Goal: Task Accomplishment & Management: Manage account settings

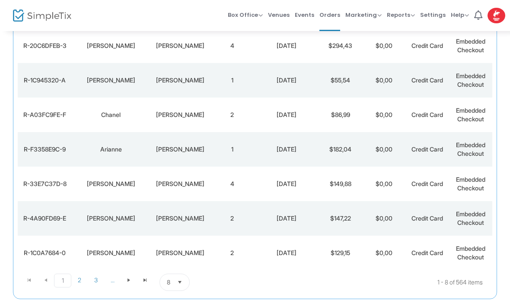
scroll to position [168, 0]
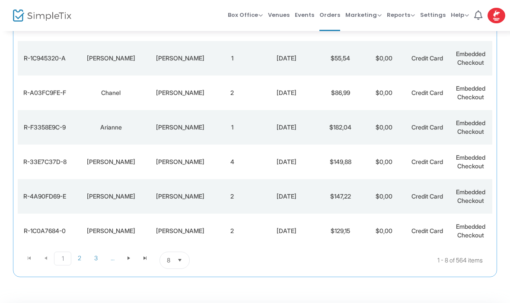
click at [179, 263] on span "Select" at bounding box center [180, 260] width 14 height 14
click at [170, 228] on span "50" at bounding box center [171, 225] width 8 height 9
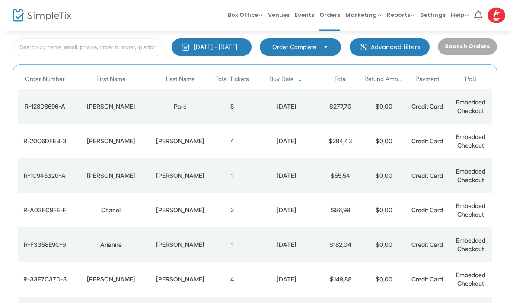
scroll to position [48, 0]
